Goal: Task Accomplishment & Management: Use online tool/utility

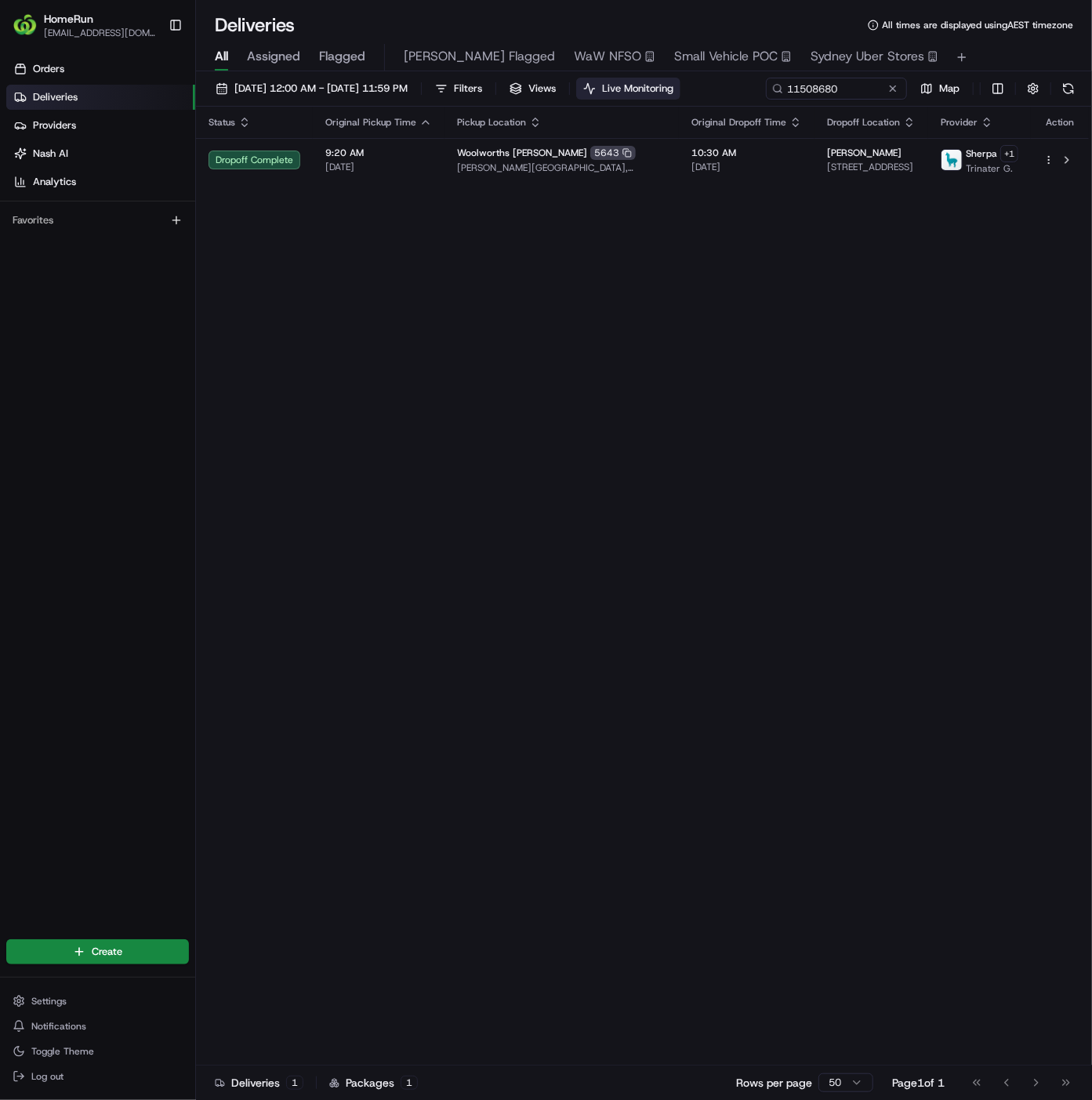
click at [652, 88] on div "[DATE] 12:00 AM - [DATE] 11:59 PM Filters Views Live Monitoring 11508680 Map" at bounding box center [645, 93] width 896 height 29
drag, startPoint x: 293, startPoint y: 119, endPoint x: 151, endPoint y: 122, distance: 142.0
click at [151, 122] on div "HomeRun [EMAIL_ADDRESS][DOMAIN_NAME] Toggle Sidebar Orders Deliveries Providers…" at bounding box center [546, 550] width 1092 height 1100
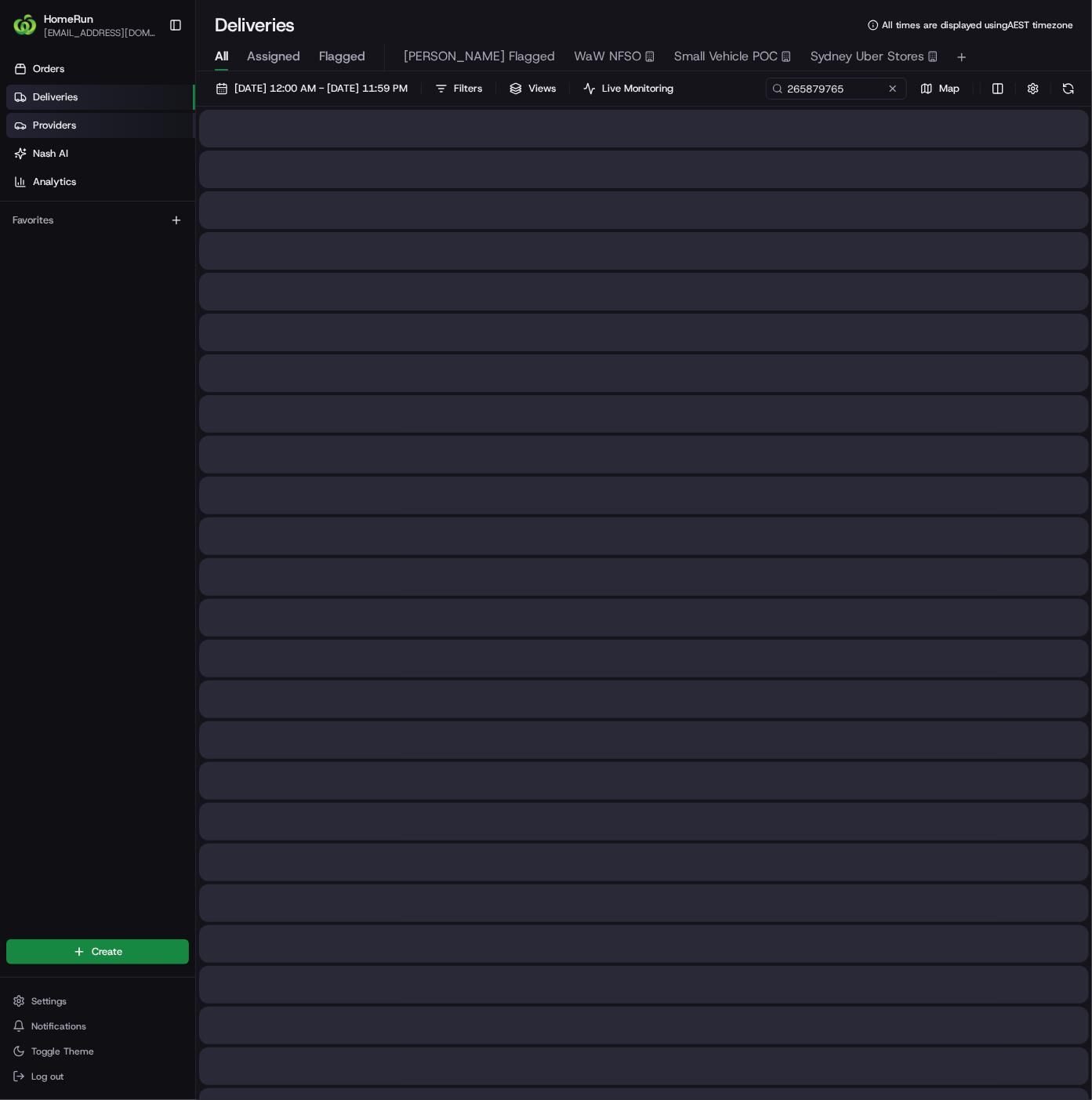
type input "265879765"
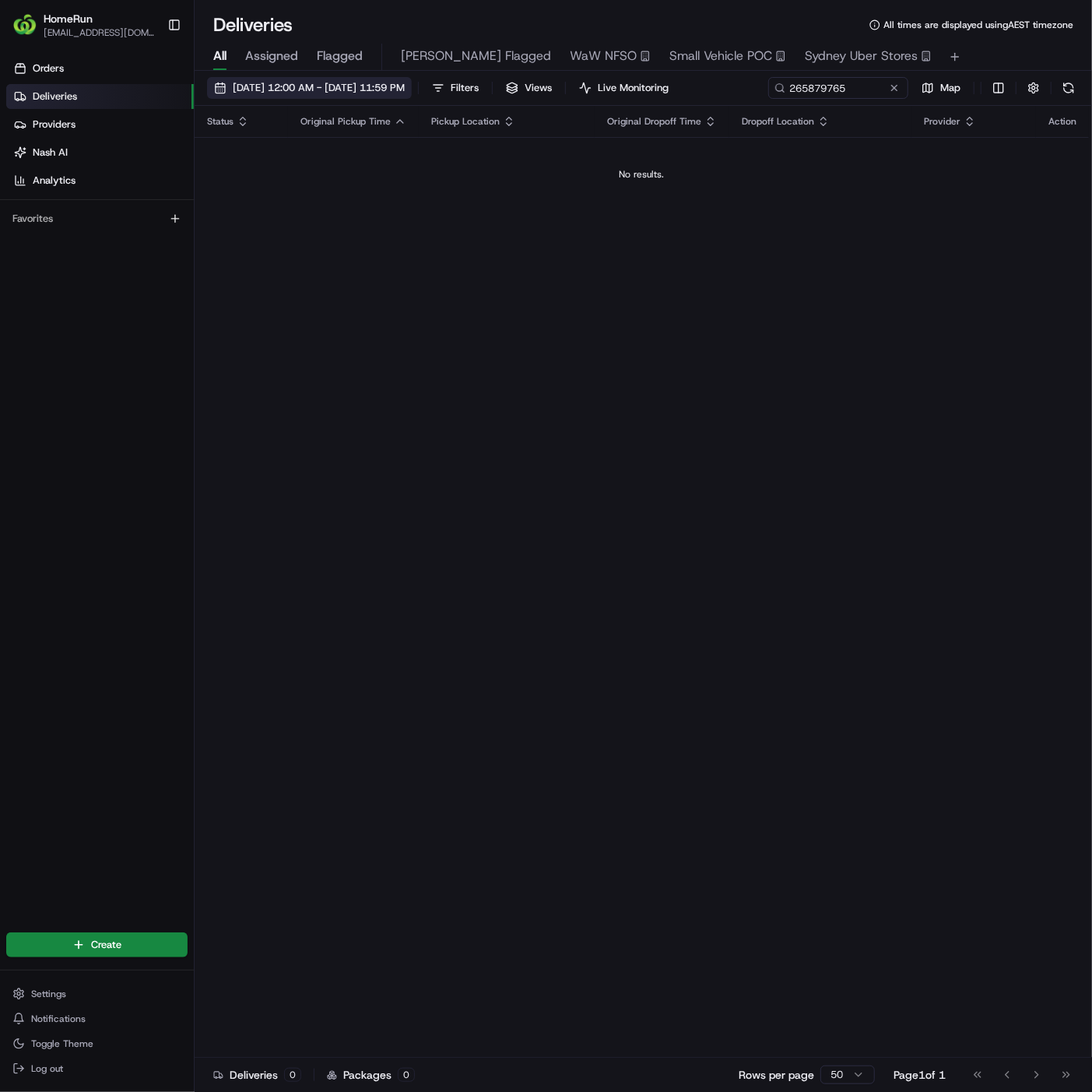
click at [382, 82] on span "[DATE] 12:00 AM - [DATE] 11:59 PM" at bounding box center [319, 88] width 172 height 14
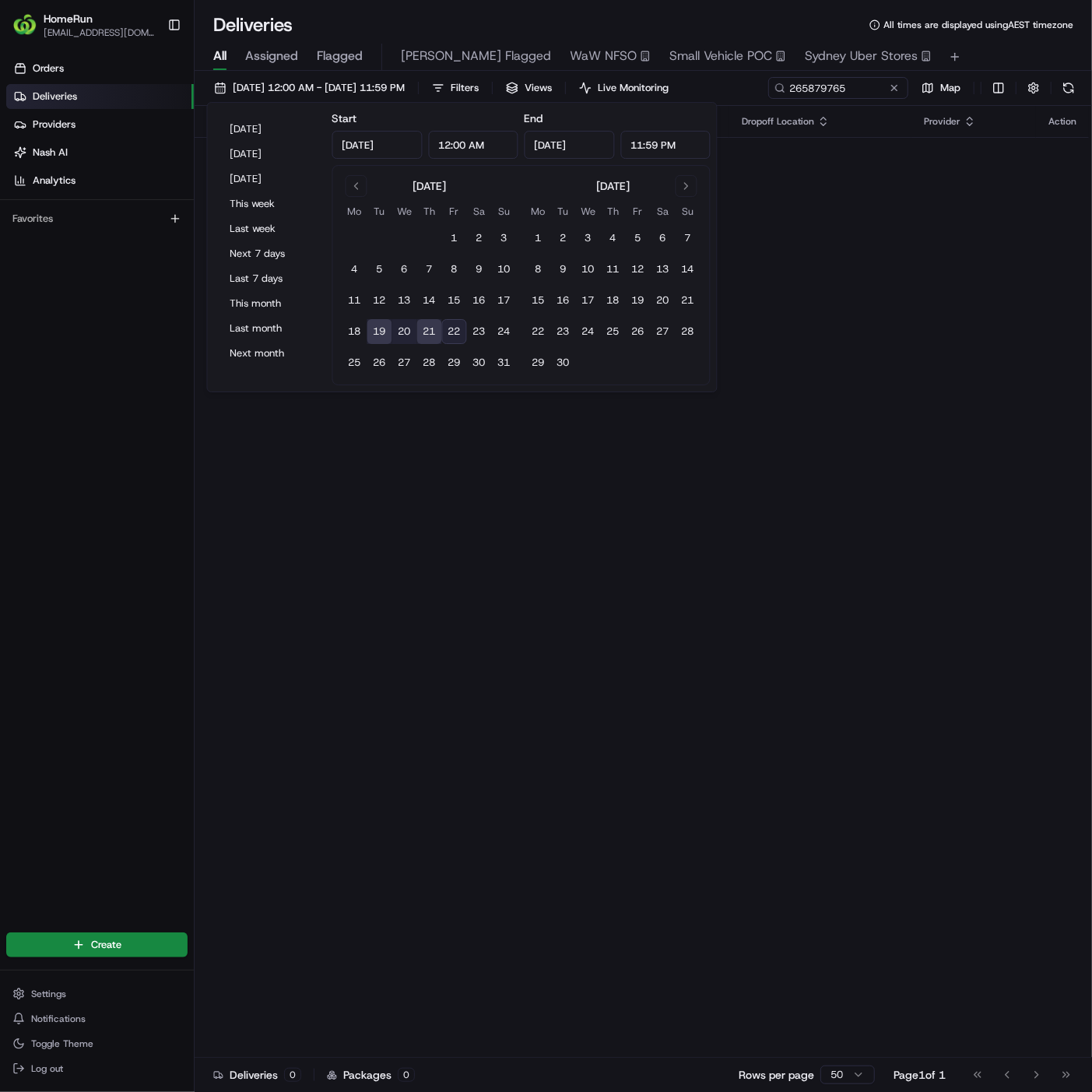
click at [449, 335] on button "22" at bounding box center [454, 331] width 25 height 25
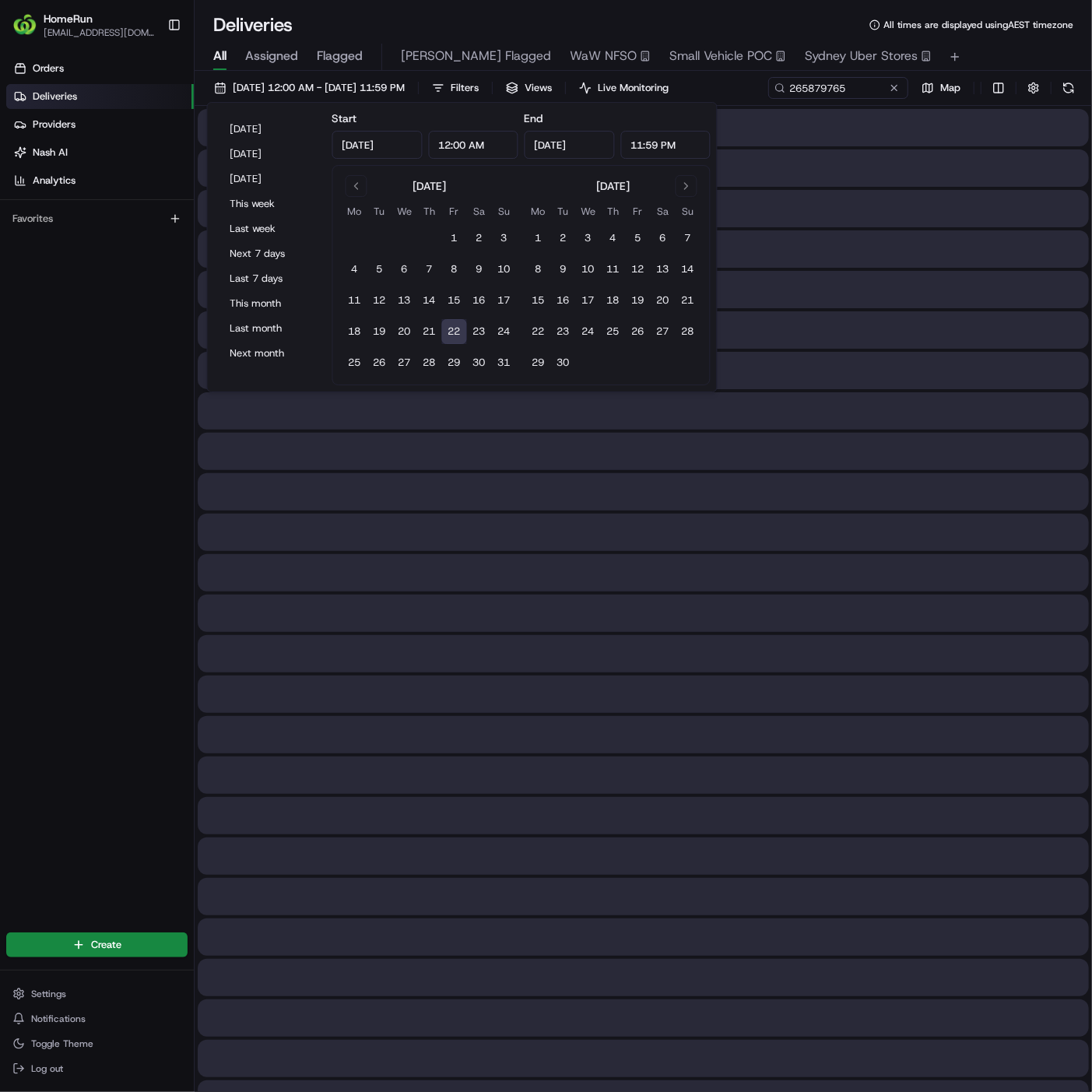
type input "[DATE]"
click at [901, 254] on div at bounding box center [643, 248] width 891 height 37
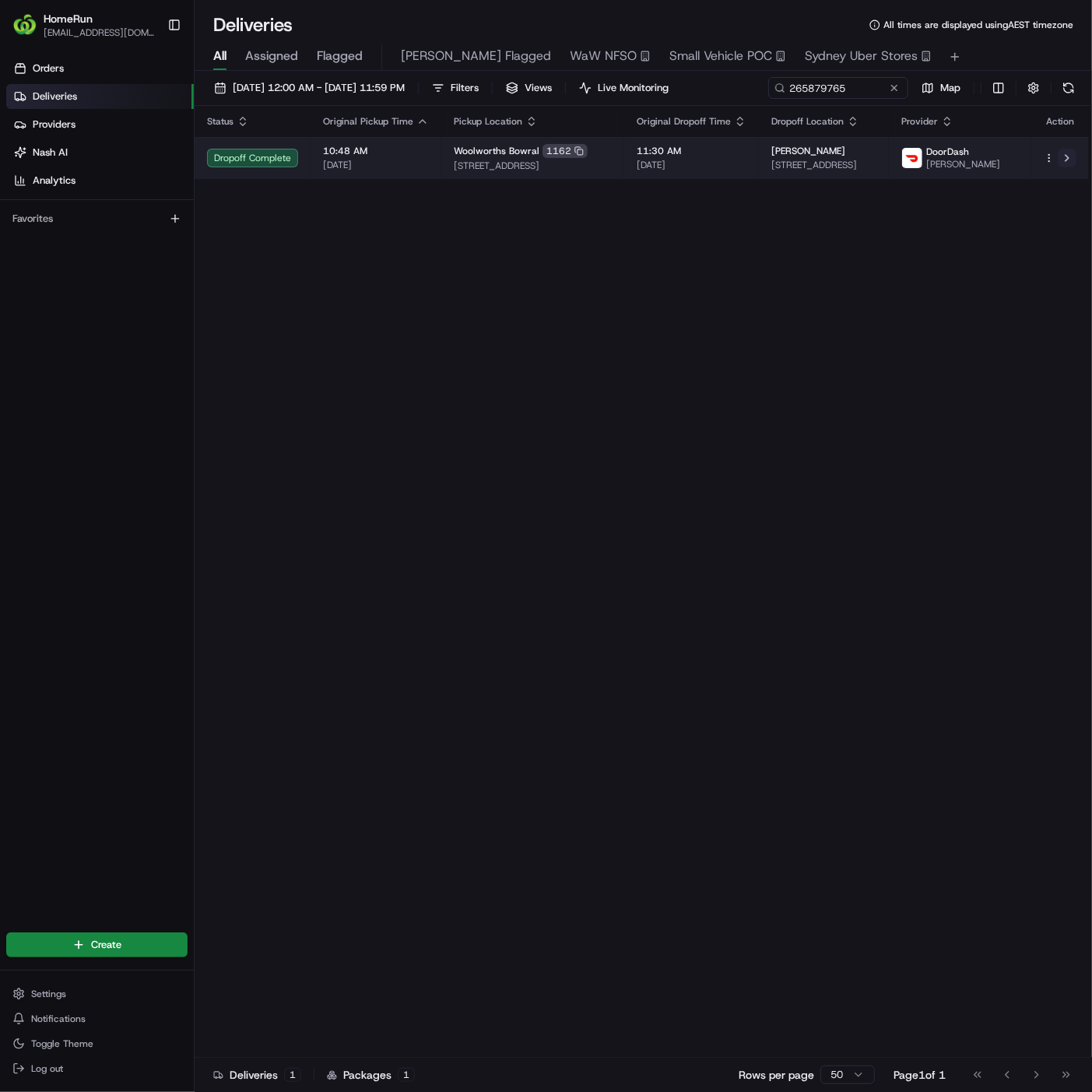
click at [1069, 162] on button at bounding box center [1067, 158] width 19 height 19
